Goal: Information Seeking & Learning: Learn about a topic

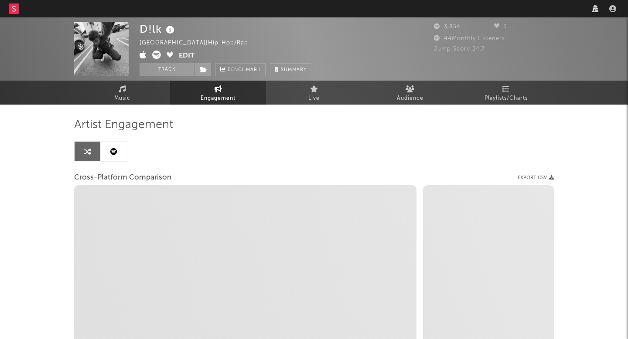
select select "1w"
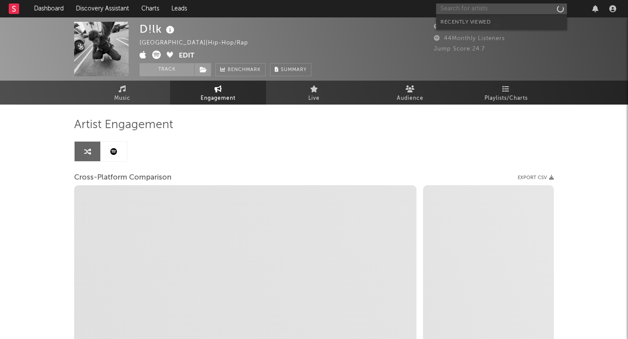
click at [460, 10] on input "text" at bounding box center [501, 8] width 131 height 11
select select "1m"
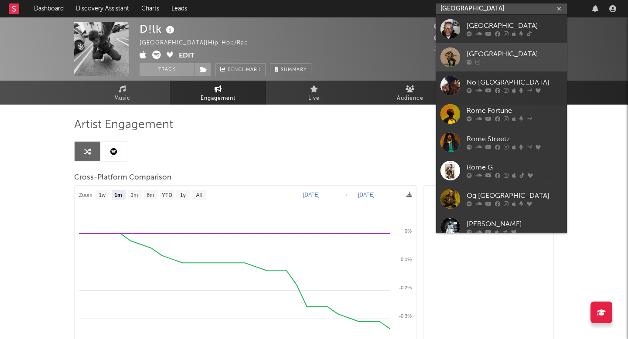
type input "[GEOGRAPHIC_DATA]"
click at [465, 52] on link "[GEOGRAPHIC_DATA]" at bounding box center [501, 57] width 131 height 28
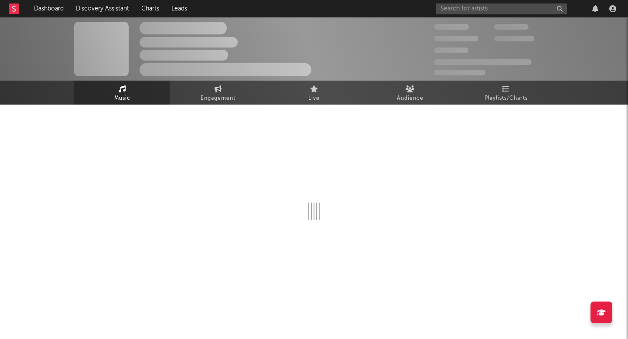
select select "6m"
